Goal: Entertainment & Leisure: Consume media (video, audio)

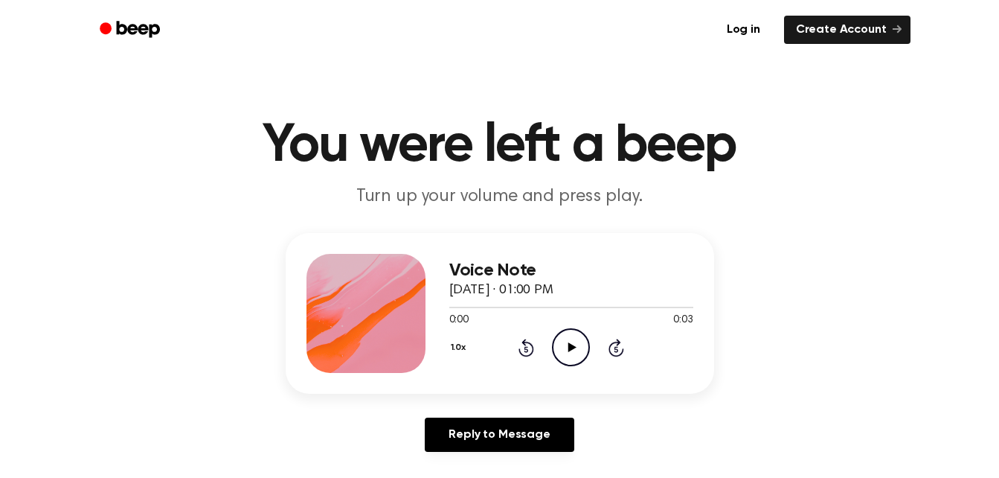
click at [566, 332] on icon "Play Audio" at bounding box center [571, 347] width 38 height 38
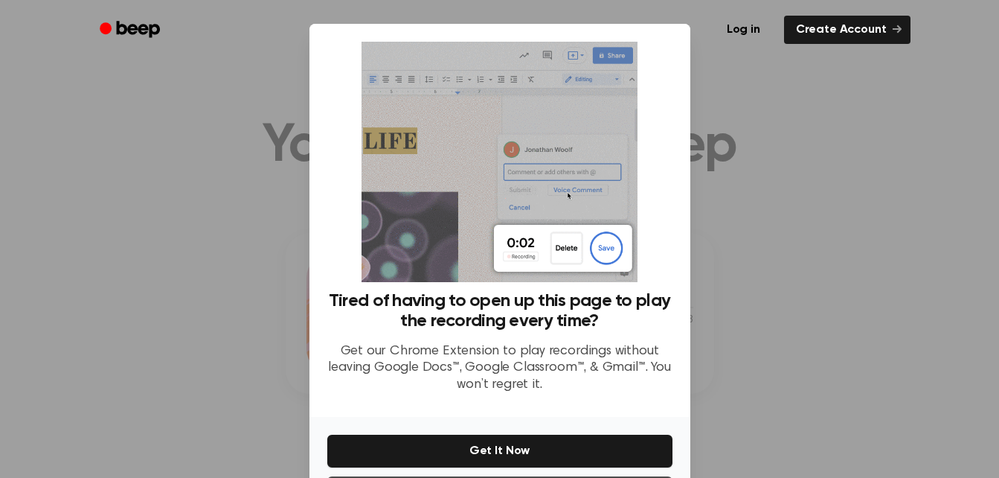
click at [688, 265] on div at bounding box center [499, 239] width 999 height 478
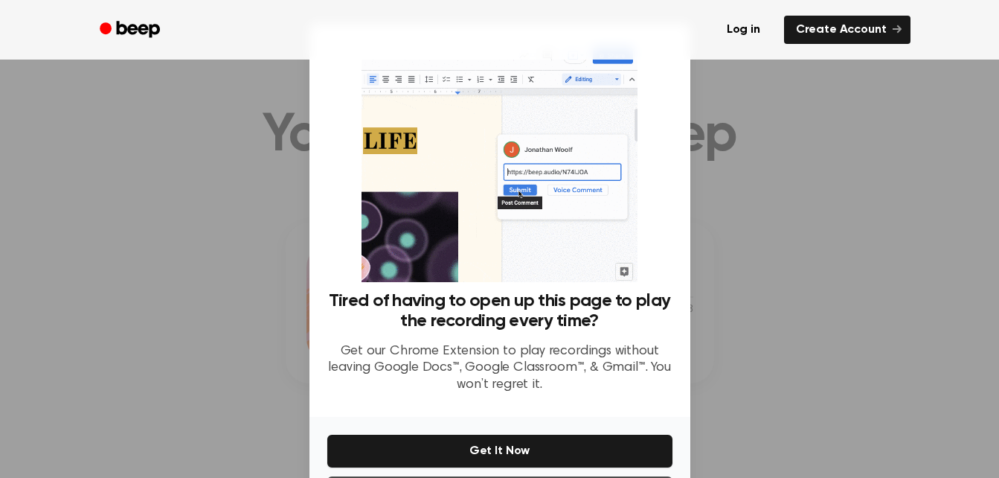
scroll to position [64, 0]
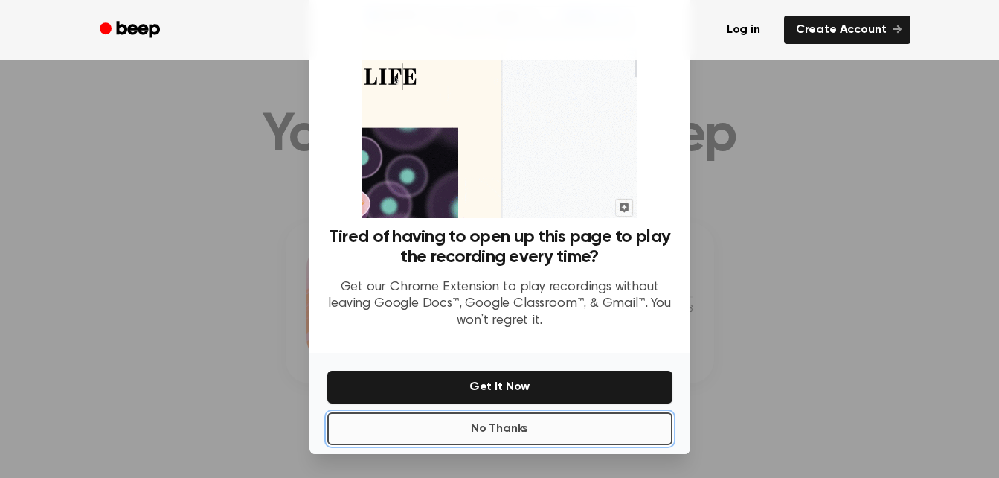
click at [583, 432] on button "No Thanks" at bounding box center [499, 428] width 345 height 33
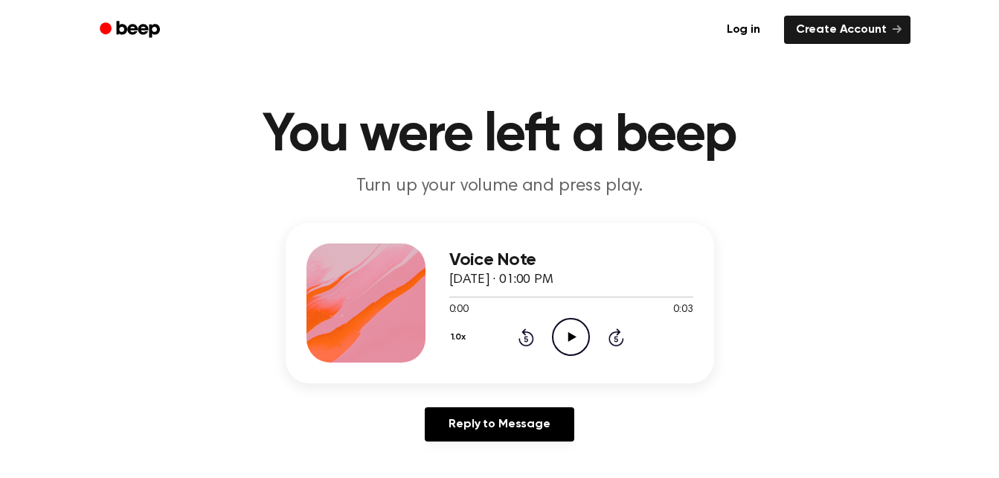
click at [562, 333] on icon "Play Audio" at bounding box center [571, 337] width 38 height 38
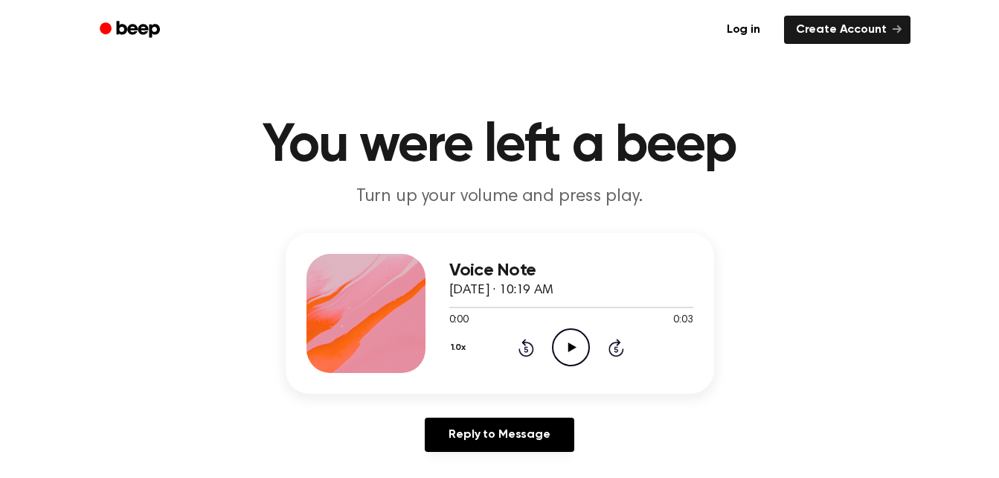
click at [569, 349] on icon at bounding box center [572, 347] width 8 height 10
click at [577, 355] on icon "Play Audio" at bounding box center [571, 347] width 38 height 38
click at [567, 341] on icon "Play Audio" at bounding box center [571, 347] width 38 height 38
click at [578, 344] on icon "Play Audio" at bounding box center [571, 347] width 38 height 38
